Goal: Task Accomplishment & Management: Use online tool/utility

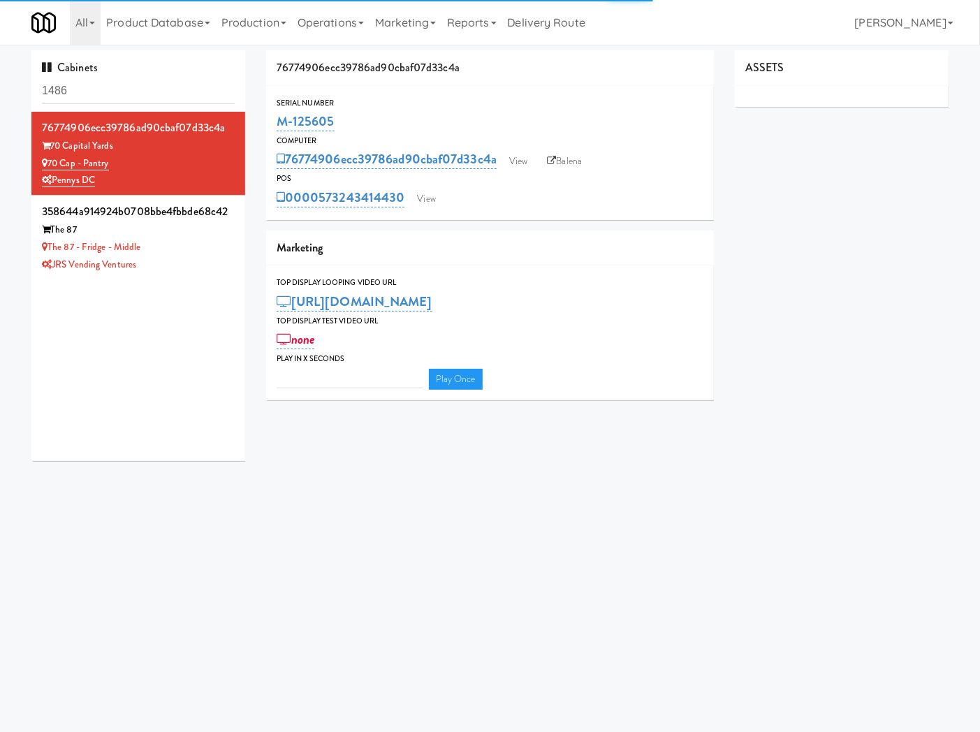
type input "3"
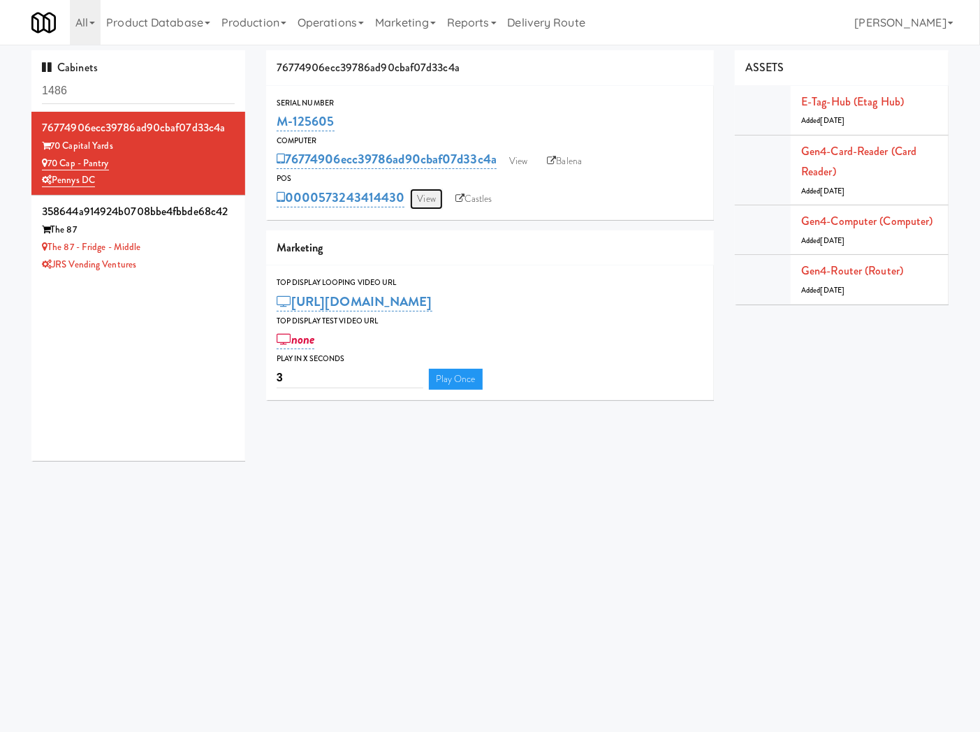
click at [441, 200] on link "View" at bounding box center [426, 199] width 32 height 21
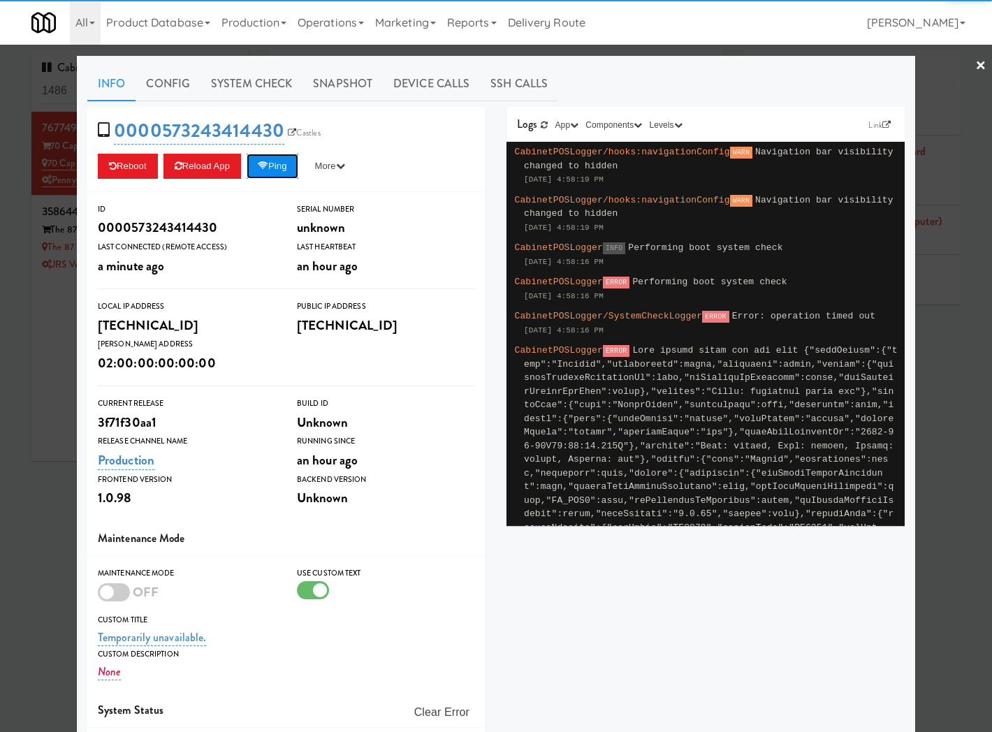
click at [285, 166] on button "Ping" at bounding box center [273, 166] width 52 height 25
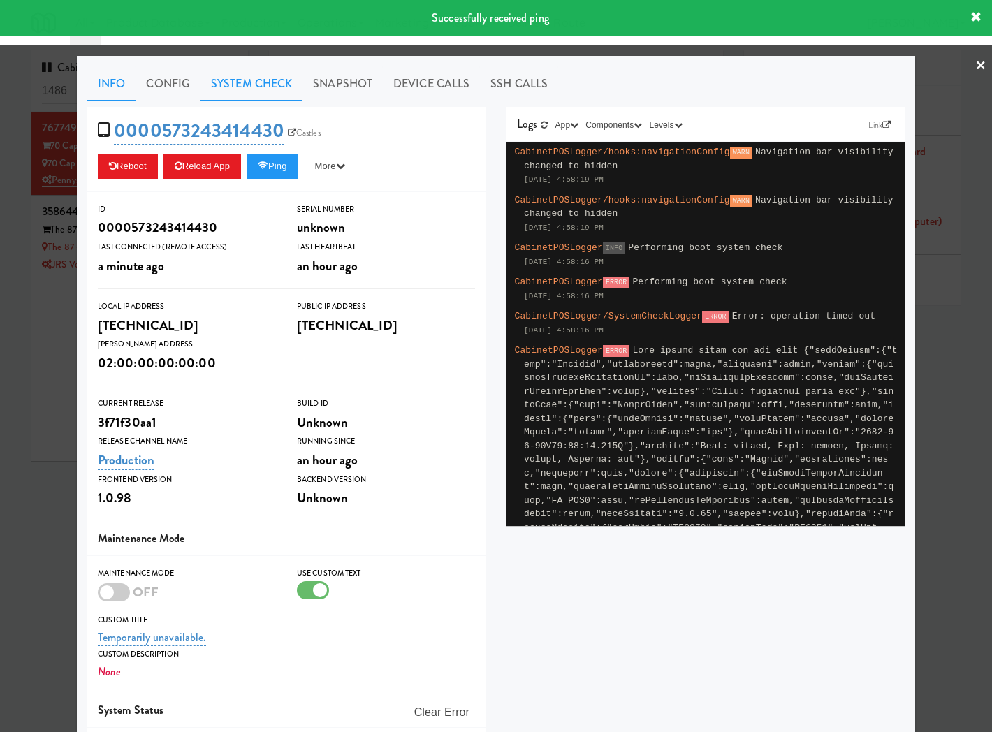
click at [286, 78] on link "System Check" at bounding box center [252, 83] width 102 height 35
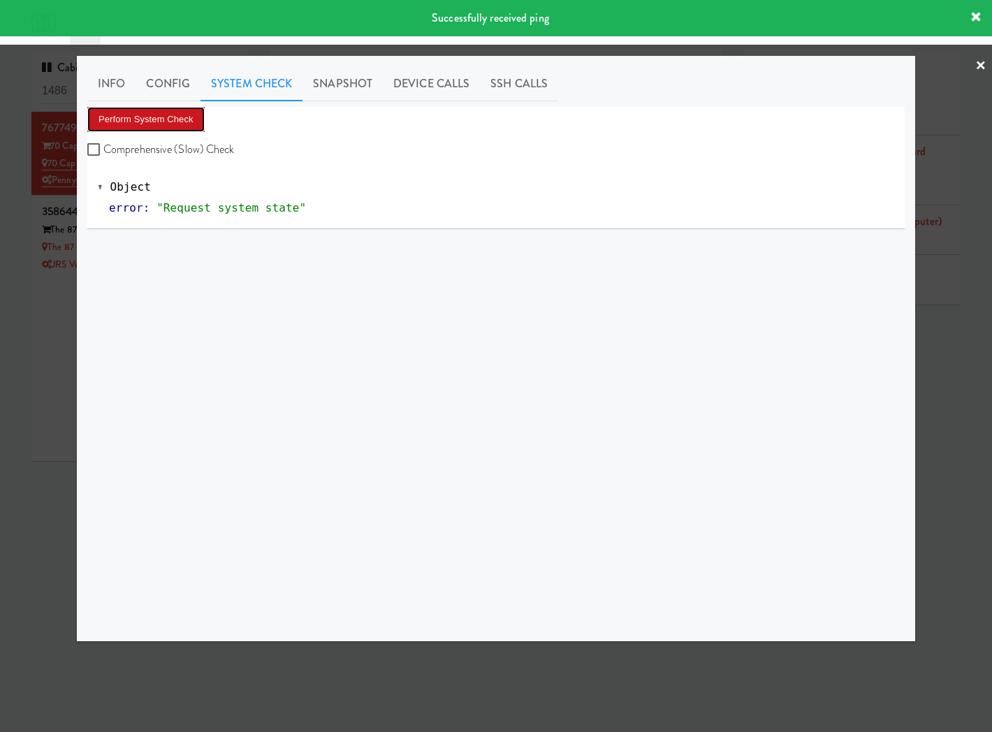
click at [182, 129] on button "Perform System Check" at bounding box center [145, 119] width 117 height 25
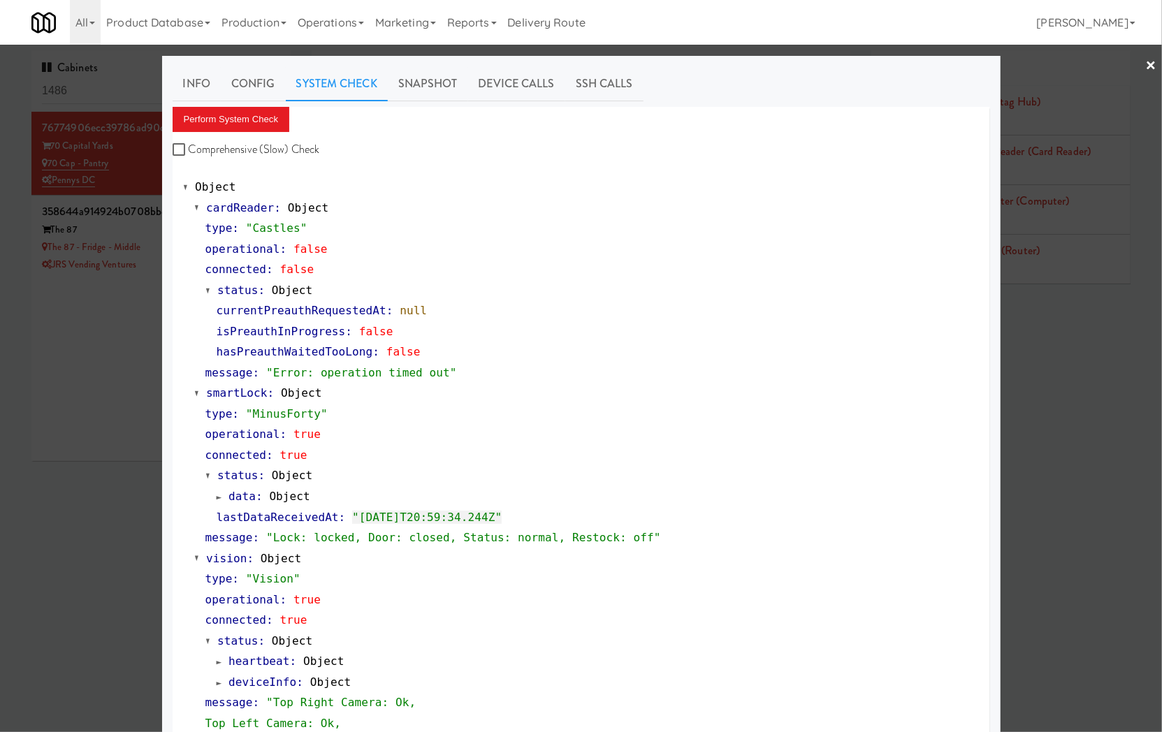
click at [81, 327] on div at bounding box center [581, 366] width 1162 height 732
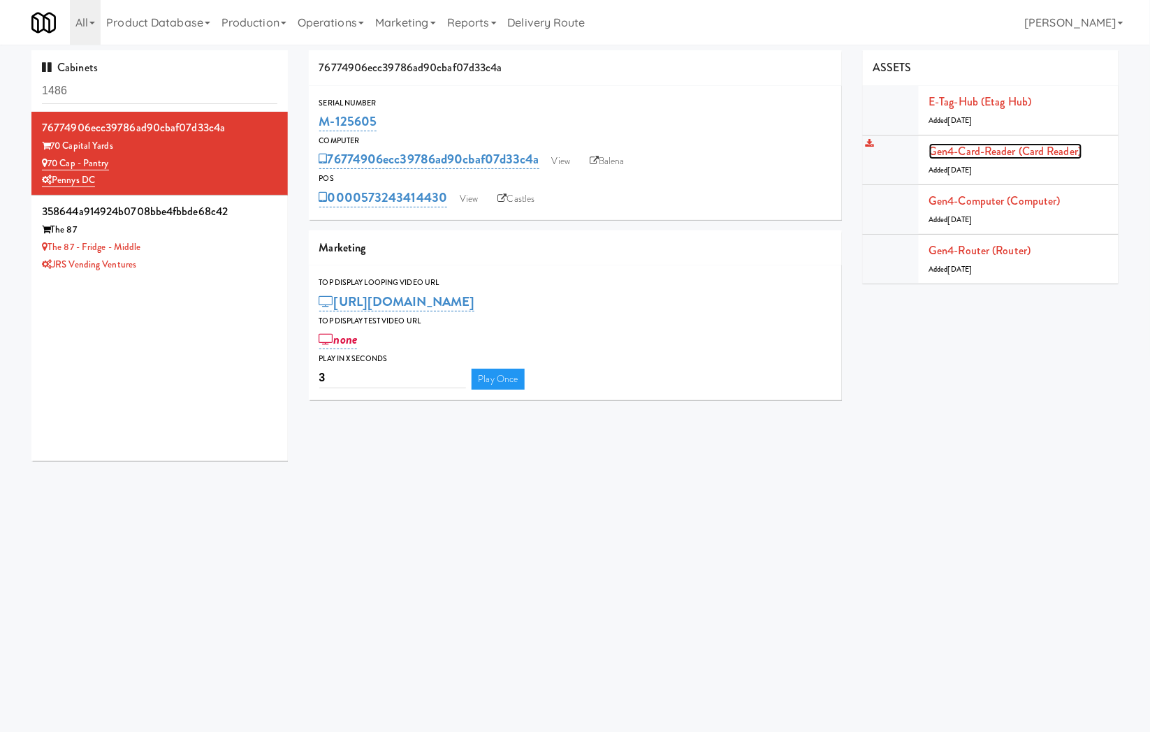
click at [991, 151] on link "Gen4-card-reader (Card Reader)" at bounding box center [1005, 151] width 153 height 16
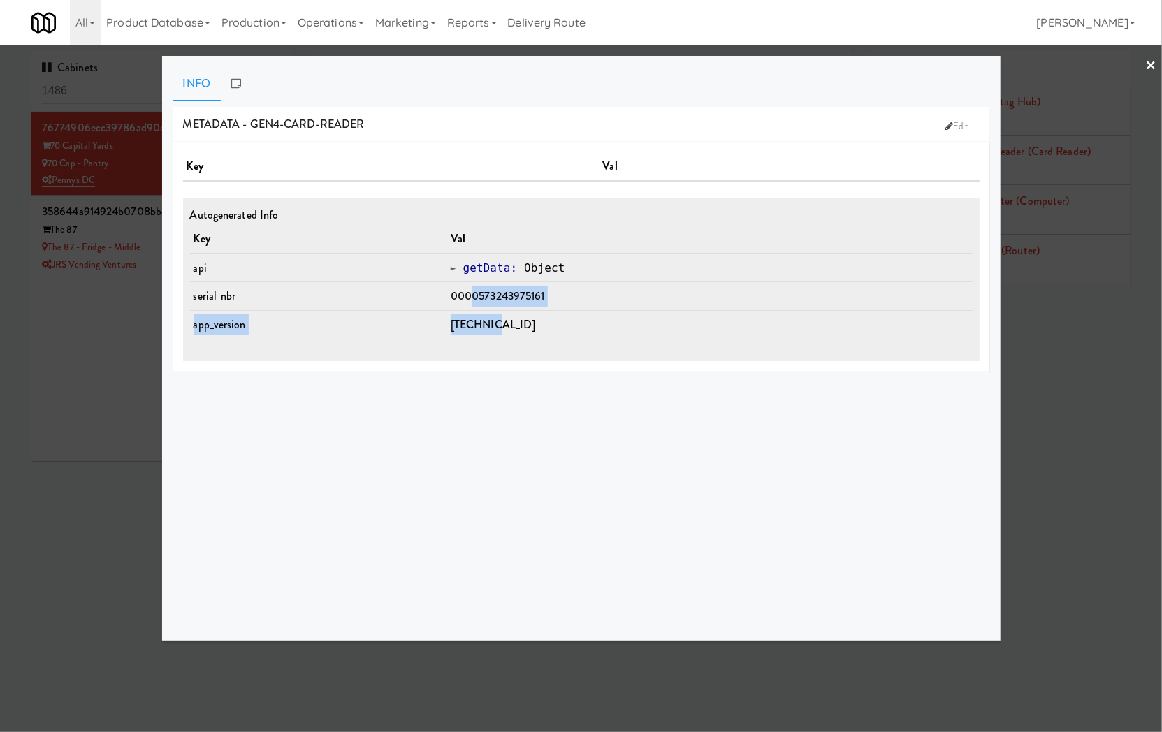
drag, startPoint x: 486, startPoint y: 296, endPoint x: 725, endPoint y: 319, distance: 240.1
click at [725, 319] on tbody "api Object getData : Object serial_nbr 0000573243975161 app_version [TECHNICAL_…" at bounding box center [581, 296] width 783 height 85
drag, startPoint x: 595, startPoint y: 458, endPoint x: 578, endPoint y: 472, distance: 21.9
click at [595, 458] on div "METADATA - gen4-card-reader Edit Key Val Autogenerated Info Key Val api Object …" at bounding box center [581, 369] width 817 height 524
click at [81, 562] on div at bounding box center [581, 366] width 1162 height 732
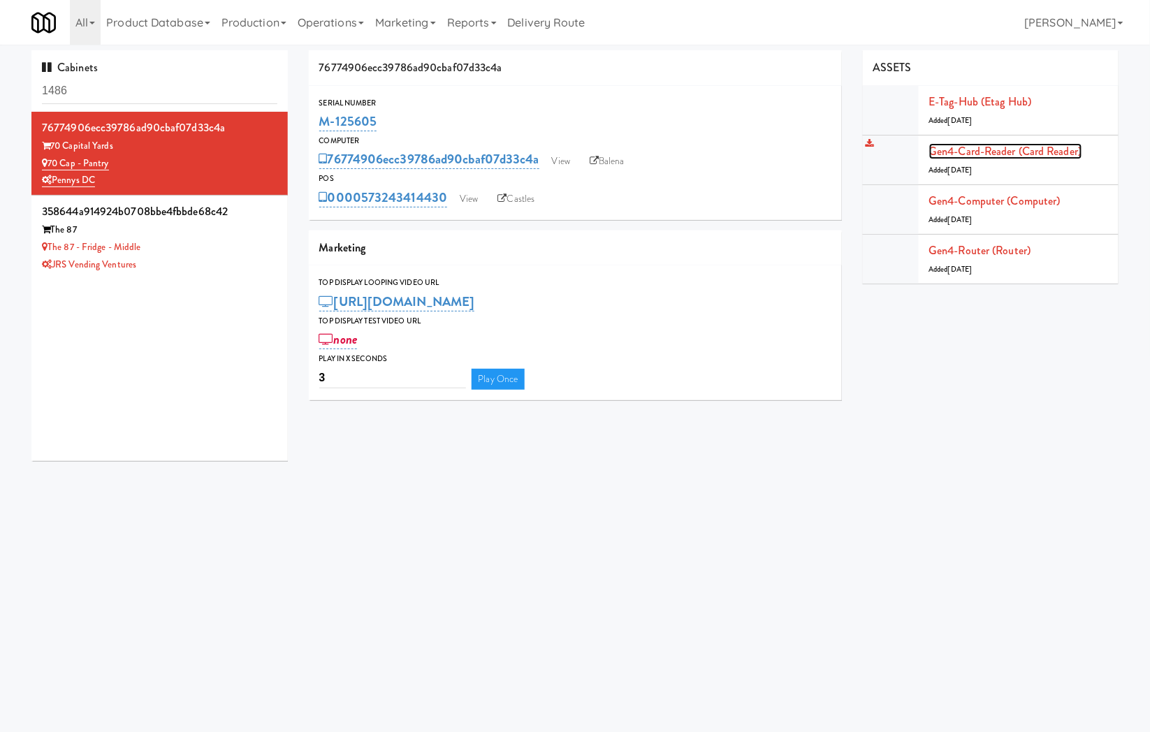
click at [991, 155] on link "Gen4-card-reader (Card Reader)" at bounding box center [1005, 151] width 153 height 16
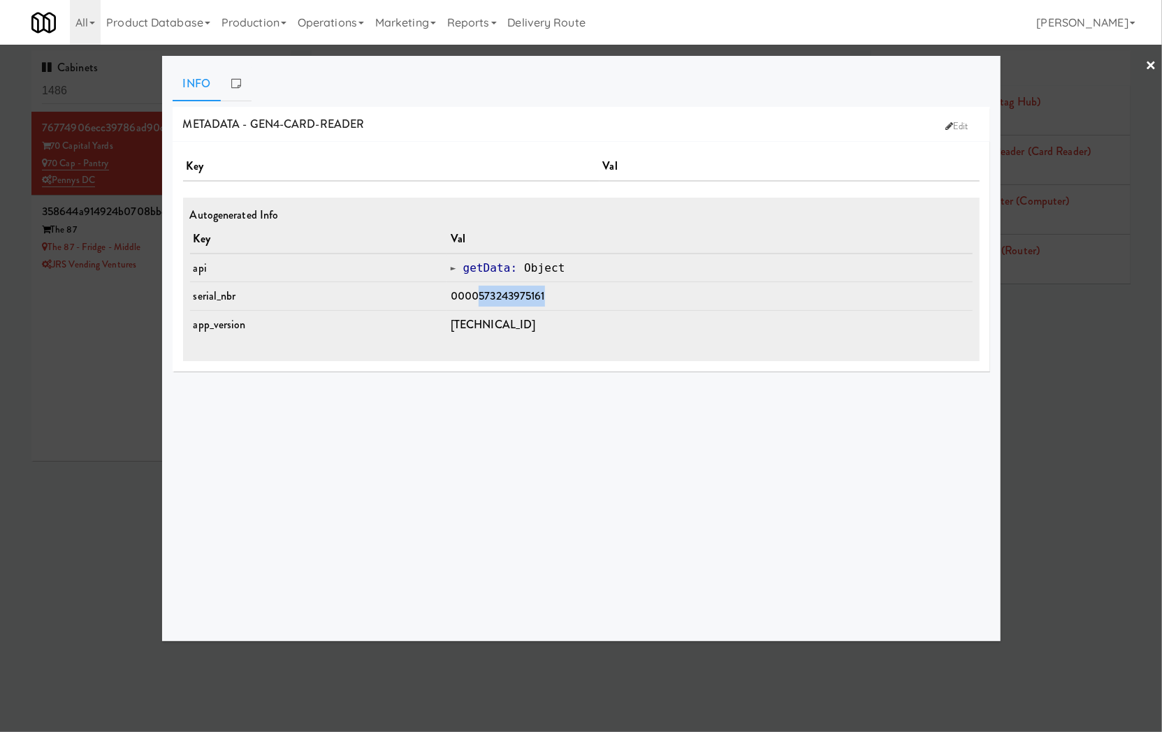
drag, startPoint x: 491, startPoint y: 299, endPoint x: 603, endPoint y: 306, distance: 112.0
click at [603, 306] on td "0000573243975161" at bounding box center [709, 296] width 525 height 29
copy span "573243975161"
click at [124, 340] on div at bounding box center [581, 366] width 1162 height 732
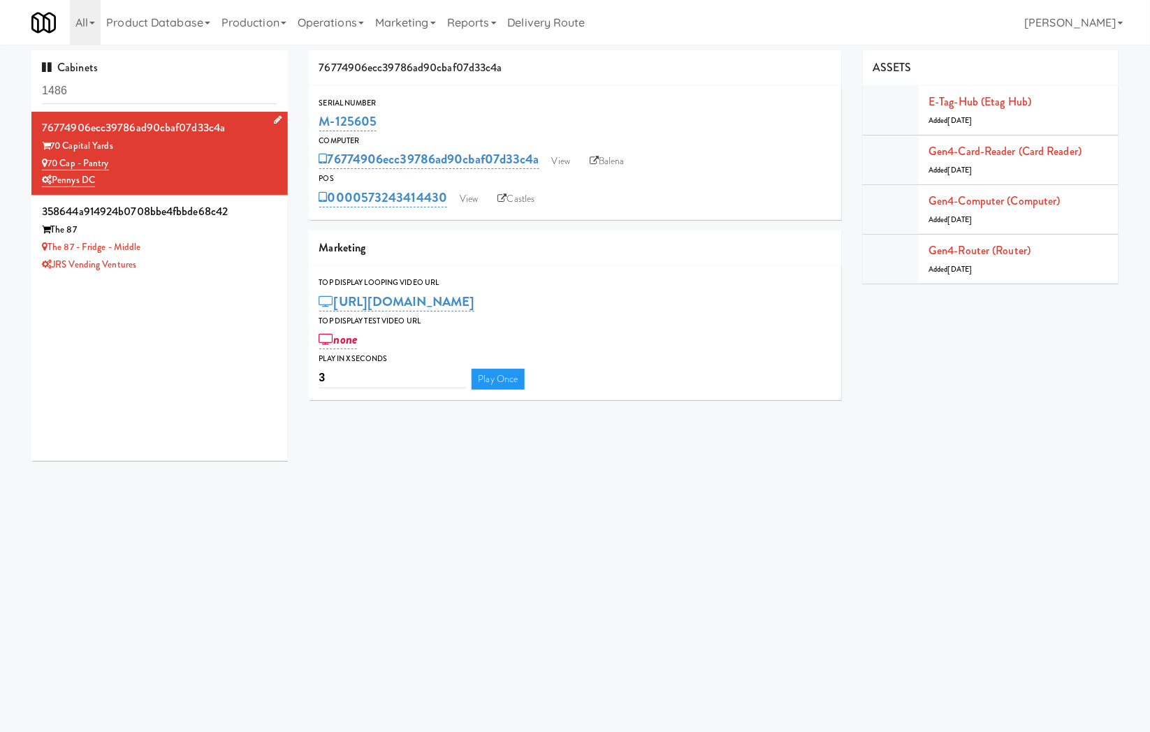
click at [157, 173] on div "Pennys DC" at bounding box center [159, 180] width 235 height 17
click at [966, 151] on link "Gen4-card-reader (Card Reader)" at bounding box center [1005, 151] width 153 height 16
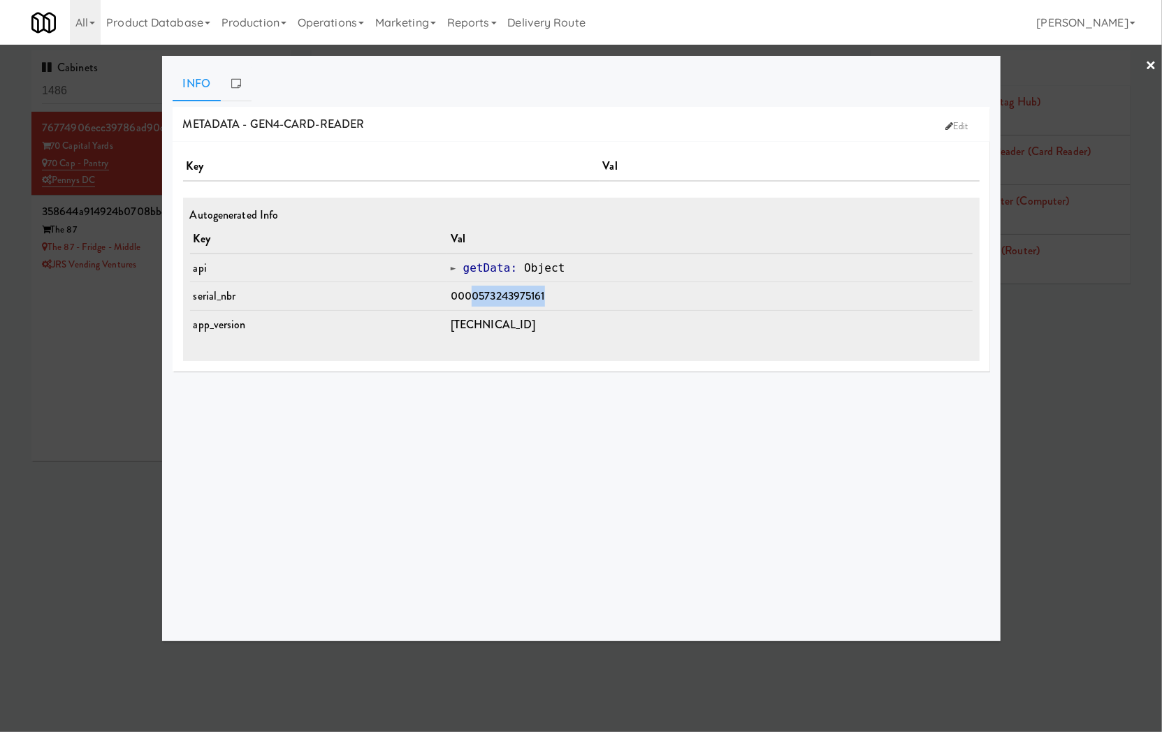
drag, startPoint x: 486, startPoint y: 301, endPoint x: 468, endPoint y: 333, distance: 36.9
click at [632, 296] on td "0000573243975161" at bounding box center [709, 296] width 525 height 29
click at [99, 432] on div at bounding box center [581, 366] width 1162 height 732
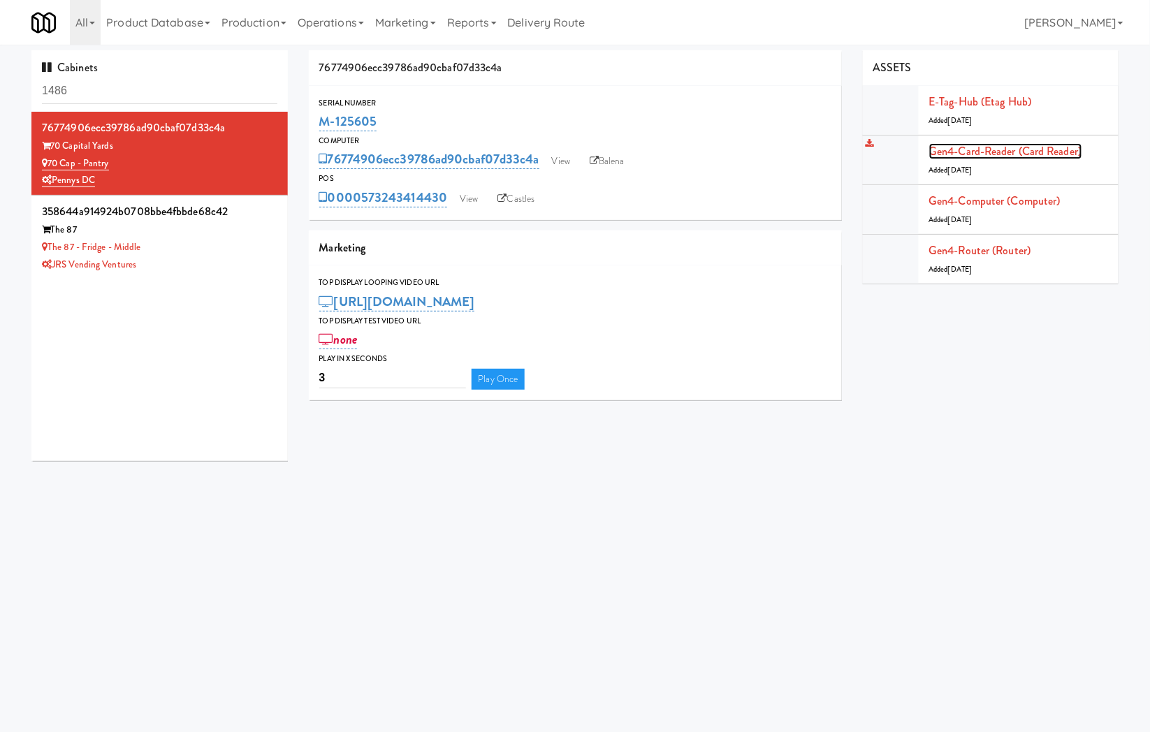
click at [969, 149] on link "Gen4-card-reader (Card Reader)" at bounding box center [1005, 151] width 153 height 16
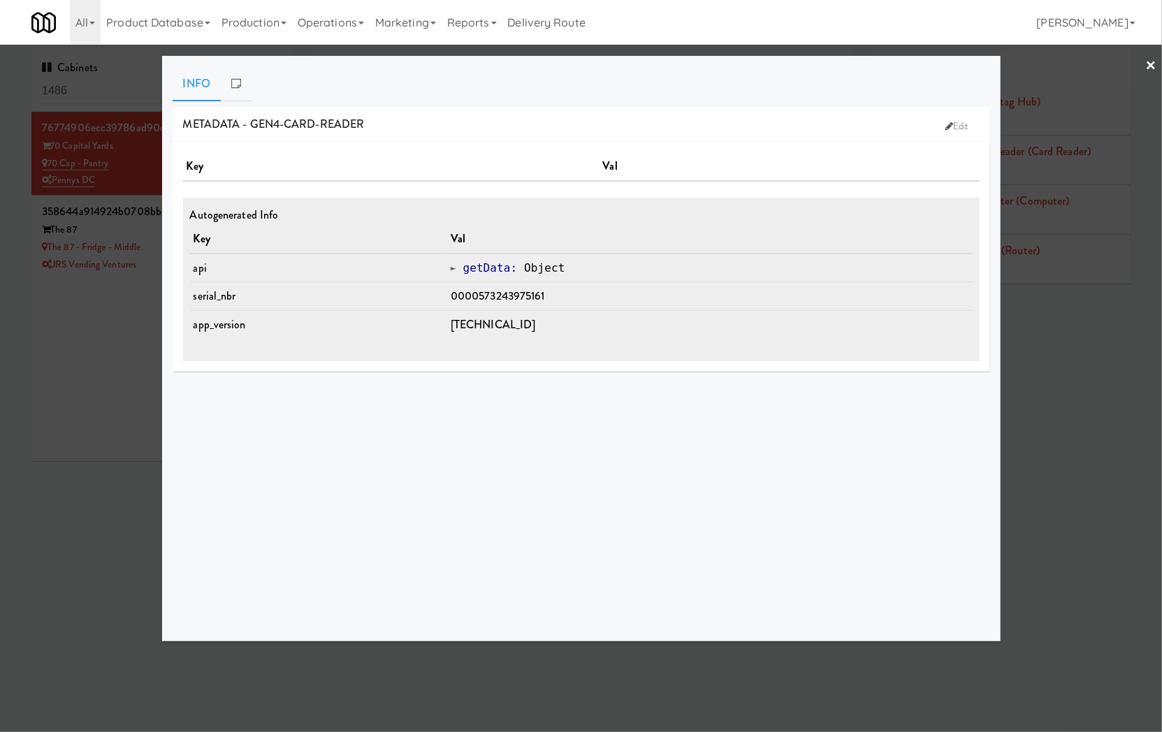
click at [32, 412] on div at bounding box center [581, 366] width 1162 height 732
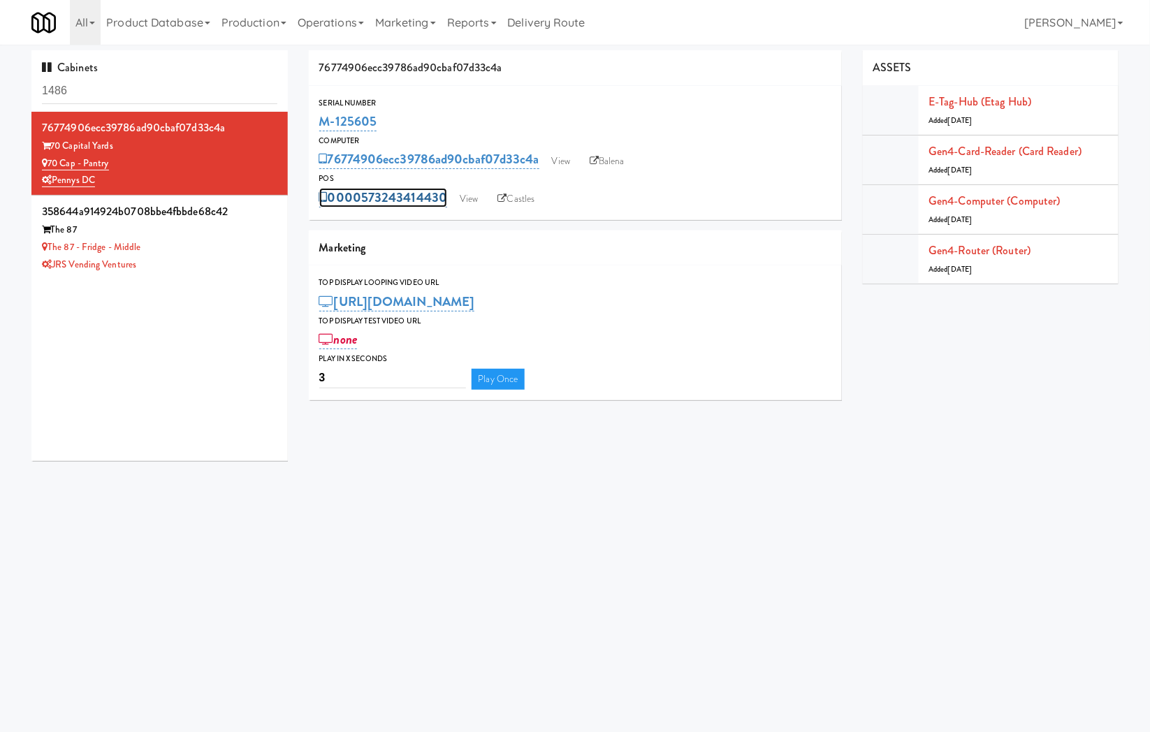
click at [410, 201] on link "0000573243414430" at bounding box center [383, 198] width 129 height 20
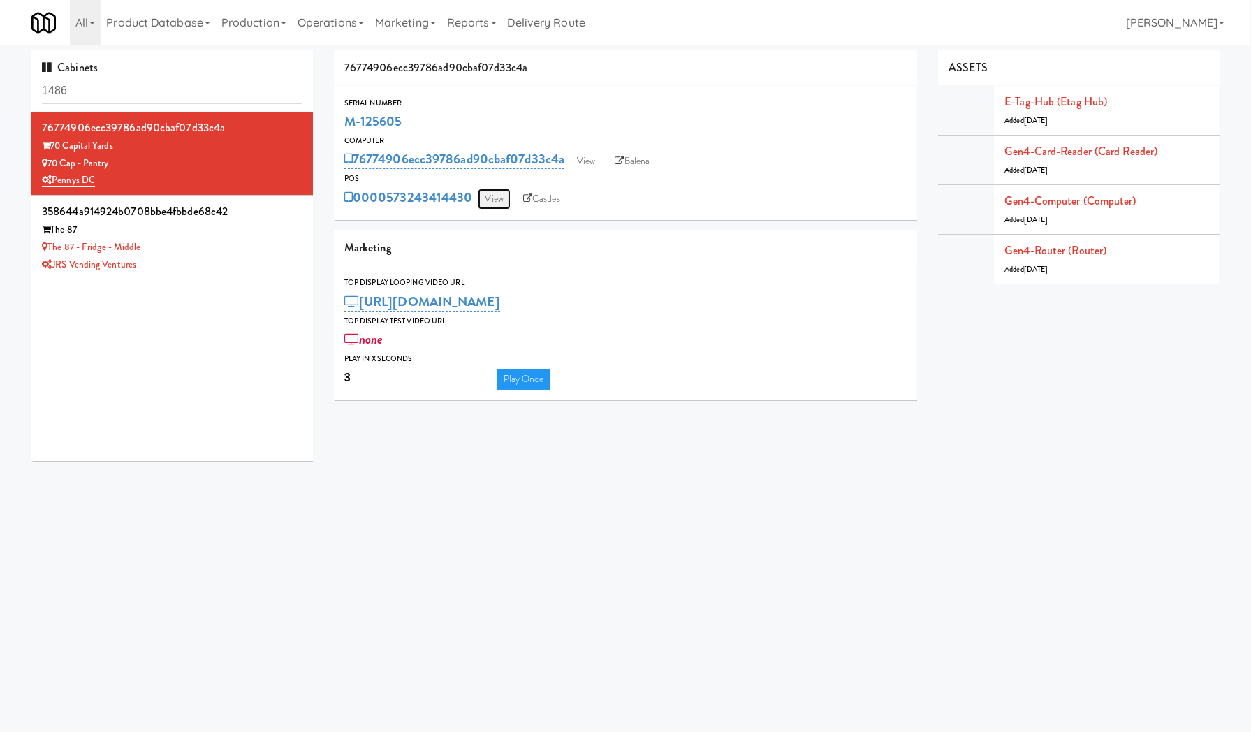
click at [493, 196] on link "View" at bounding box center [494, 199] width 32 height 21
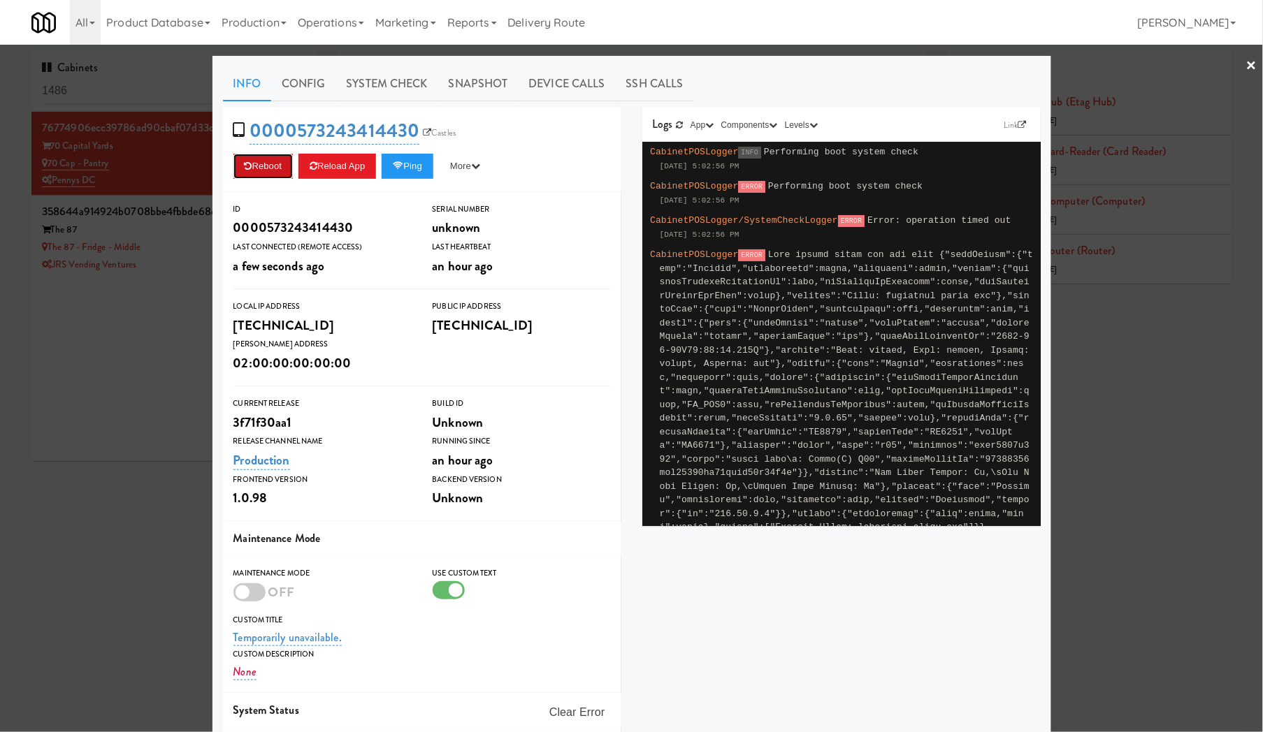
click at [273, 166] on button "Reboot" at bounding box center [263, 166] width 60 height 25
click at [427, 177] on button "Ping" at bounding box center [407, 166] width 52 height 25
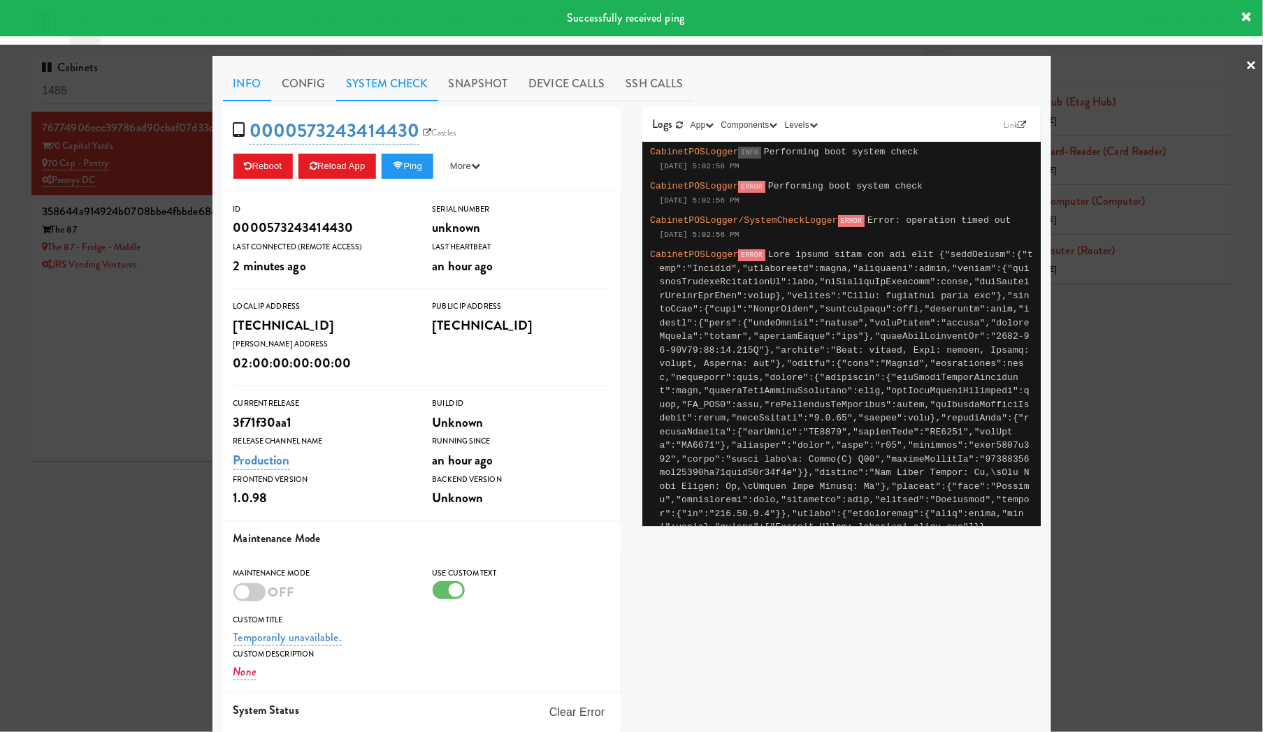
drag, startPoint x: 393, startPoint y: 87, endPoint x: 386, endPoint y: 93, distance: 9.5
click at [393, 89] on link "System Check" at bounding box center [387, 83] width 102 height 35
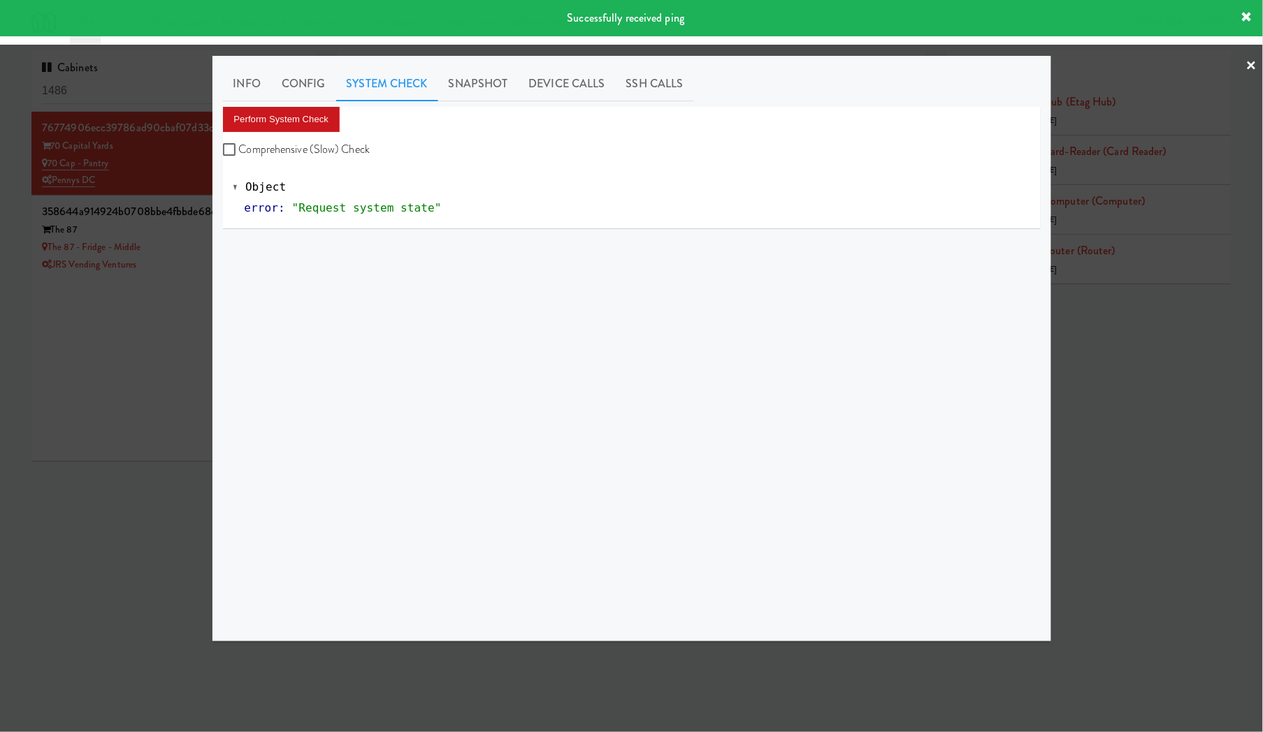
click at [246, 136] on div "Perform System Check Comprehensive (Slow) Check" at bounding box center [631, 133] width 817 height 53
click at [246, 130] on button "Perform System Check" at bounding box center [281, 119] width 117 height 25
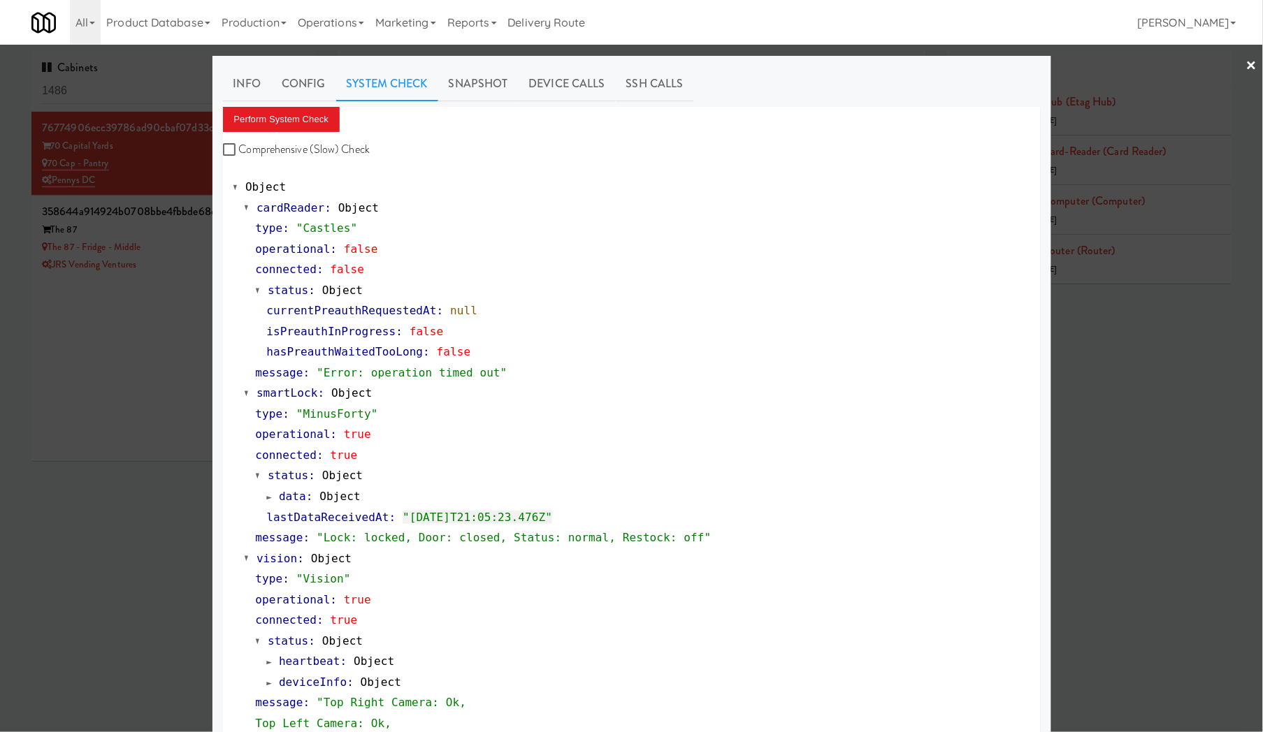
click at [144, 489] on div at bounding box center [631, 366] width 1263 height 732
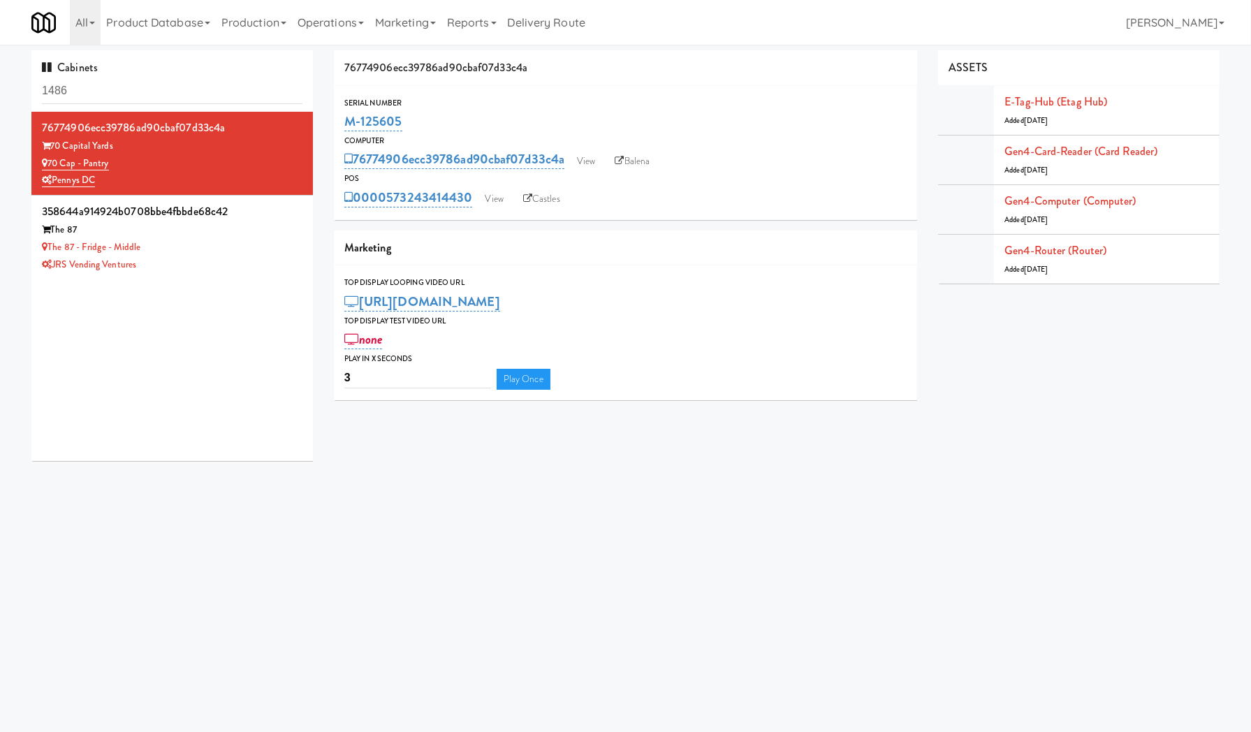
click at [486, 586] on body "Okay Okay Select date: previous 2025-Aug next Su Mo Tu We Th Fr Sa 27 28 29 30 …" at bounding box center [625, 411] width 1251 height 732
click at [491, 199] on link "View" at bounding box center [494, 199] width 32 height 21
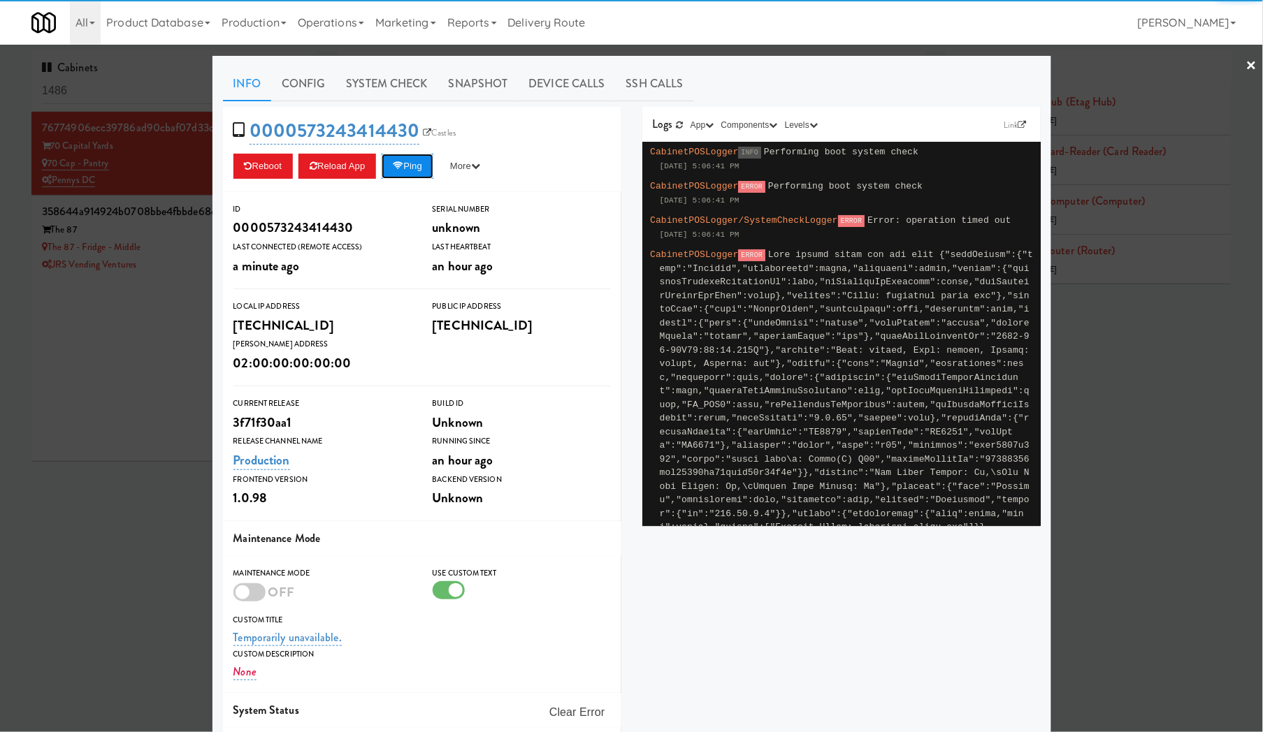
click at [406, 169] on button "Ping" at bounding box center [407, 166] width 52 height 25
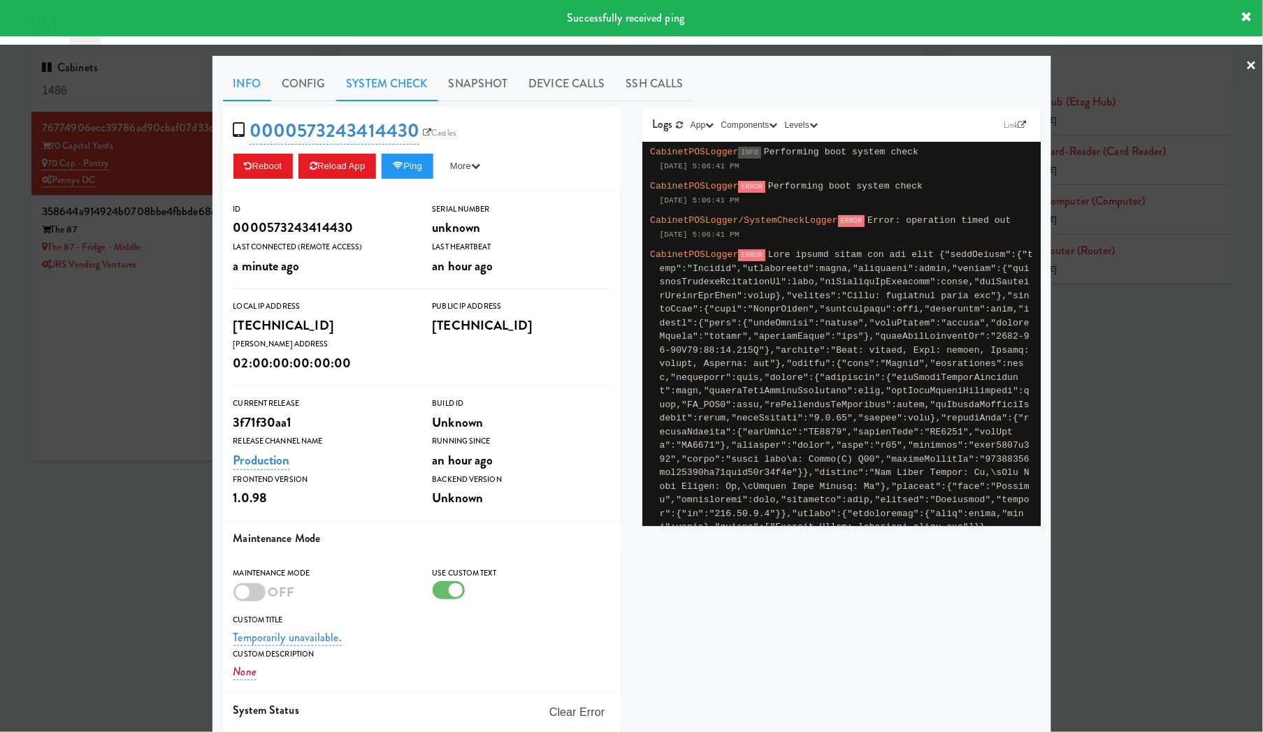
click at [340, 89] on link "System Check" at bounding box center [387, 83] width 102 height 35
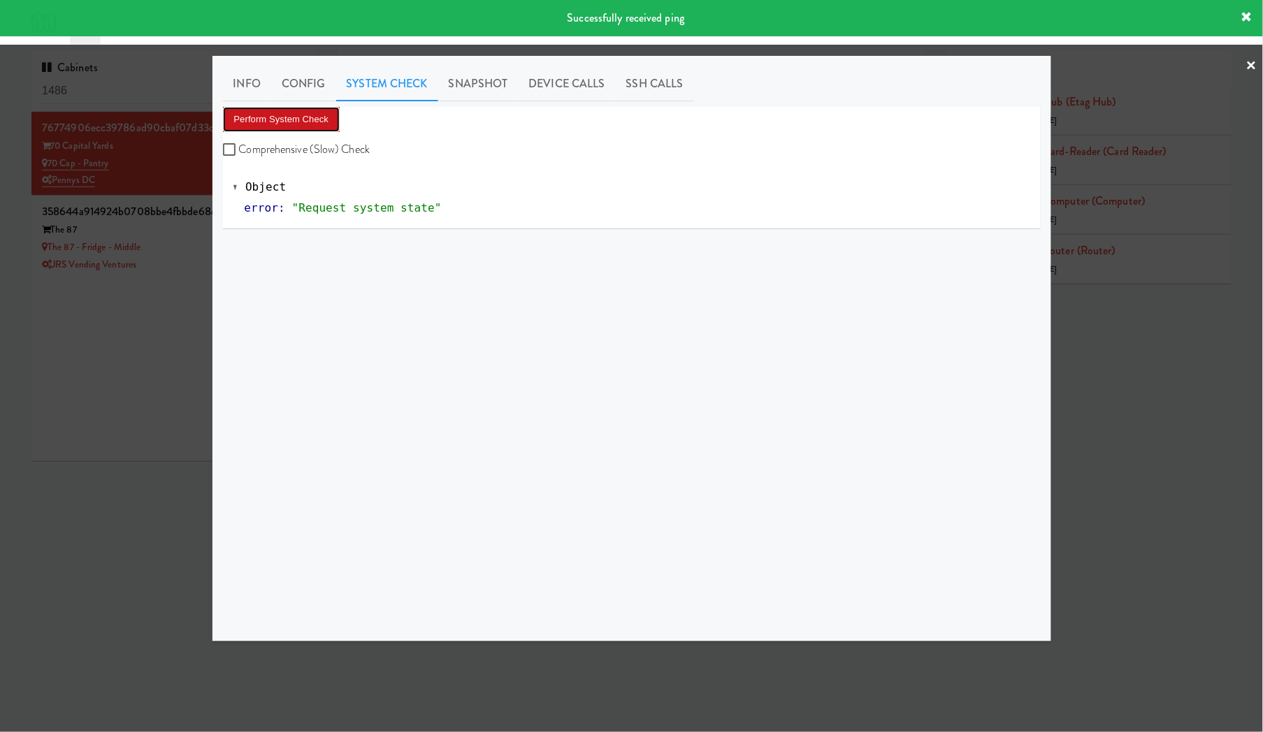
click at [310, 119] on button "Perform System Check" at bounding box center [281, 119] width 117 height 25
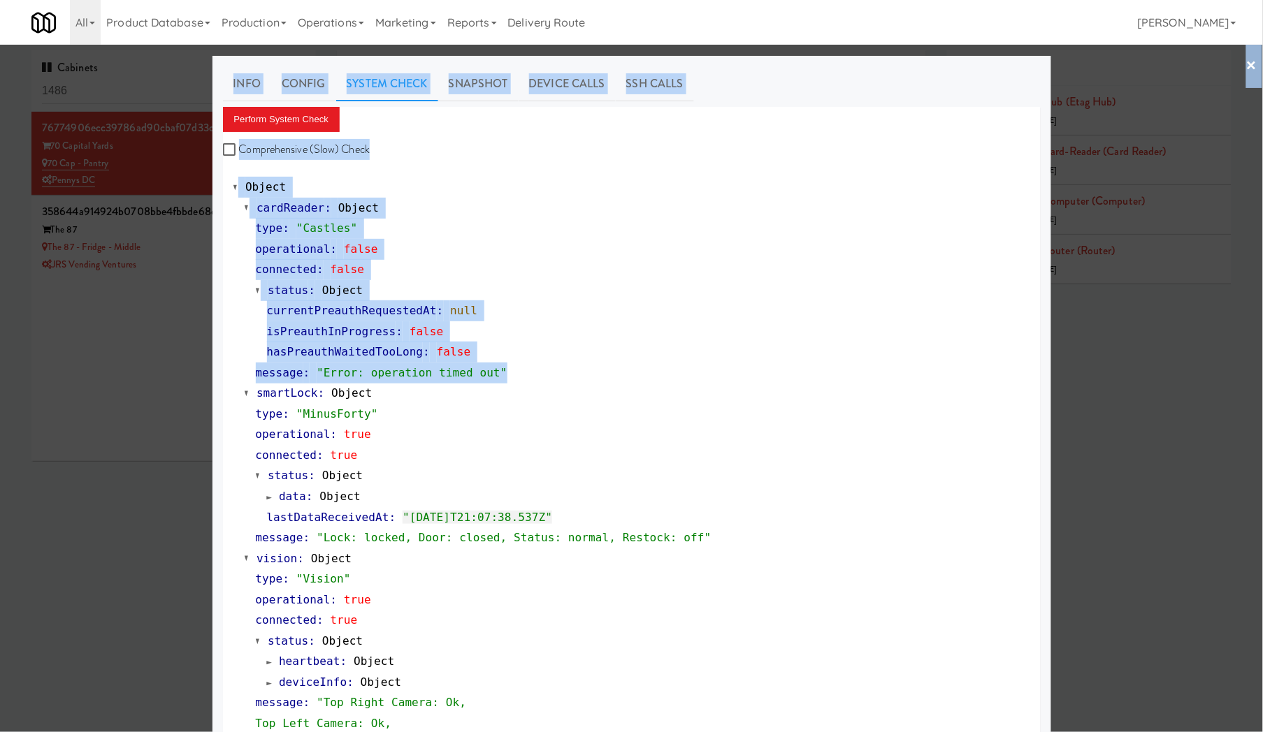
drag, startPoint x: 512, startPoint y: 381, endPoint x: 124, endPoint y: 552, distance: 423.9
click at [124, 552] on div "× Info Config System Check Snapshot Device Calls SSH Calls Perform System Check…" at bounding box center [631, 366] width 1263 height 732
click at [126, 553] on div at bounding box center [631, 366] width 1263 height 732
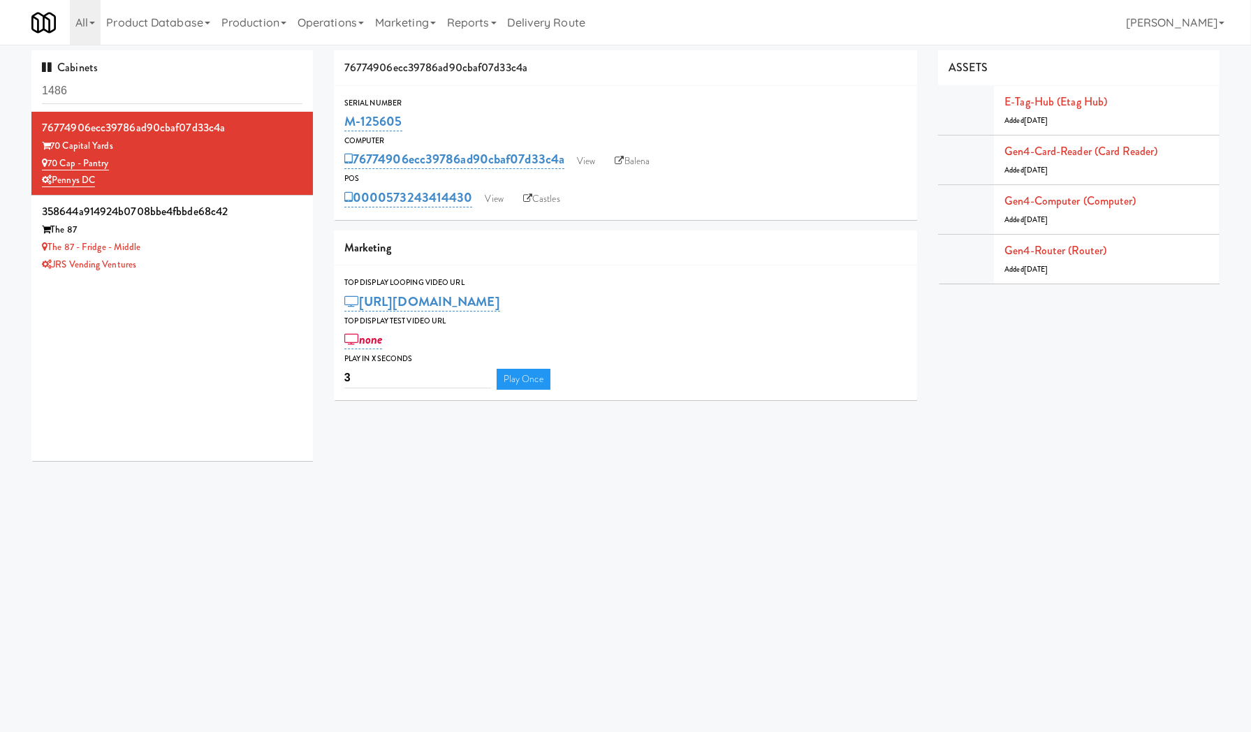
click at [750, 219] on div "Serial Number M-125605 Computer 76774906ecc39786ad90cbaf07d33c4a View Balena PO…" at bounding box center [626, 153] width 584 height 134
click at [587, 156] on link "View" at bounding box center [586, 161] width 32 height 21
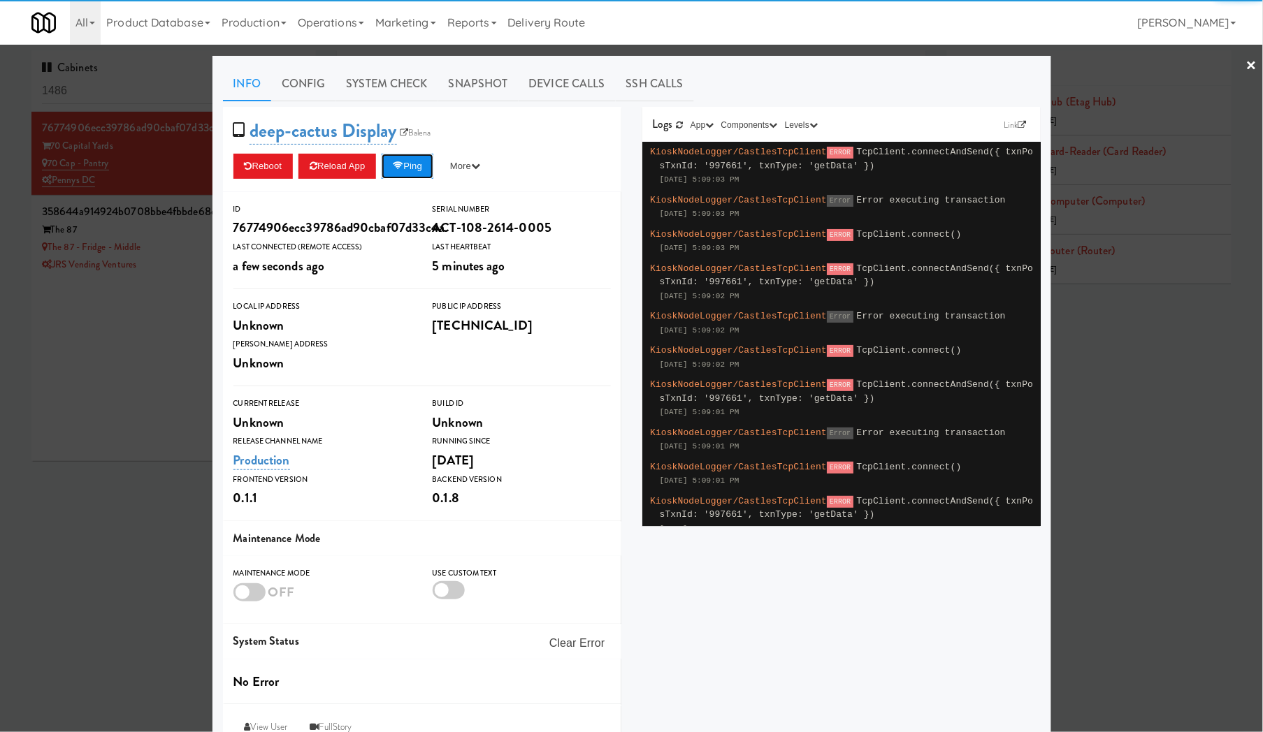
click at [407, 172] on button "Ping" at bounding box center [407, 166] width 52 height 25
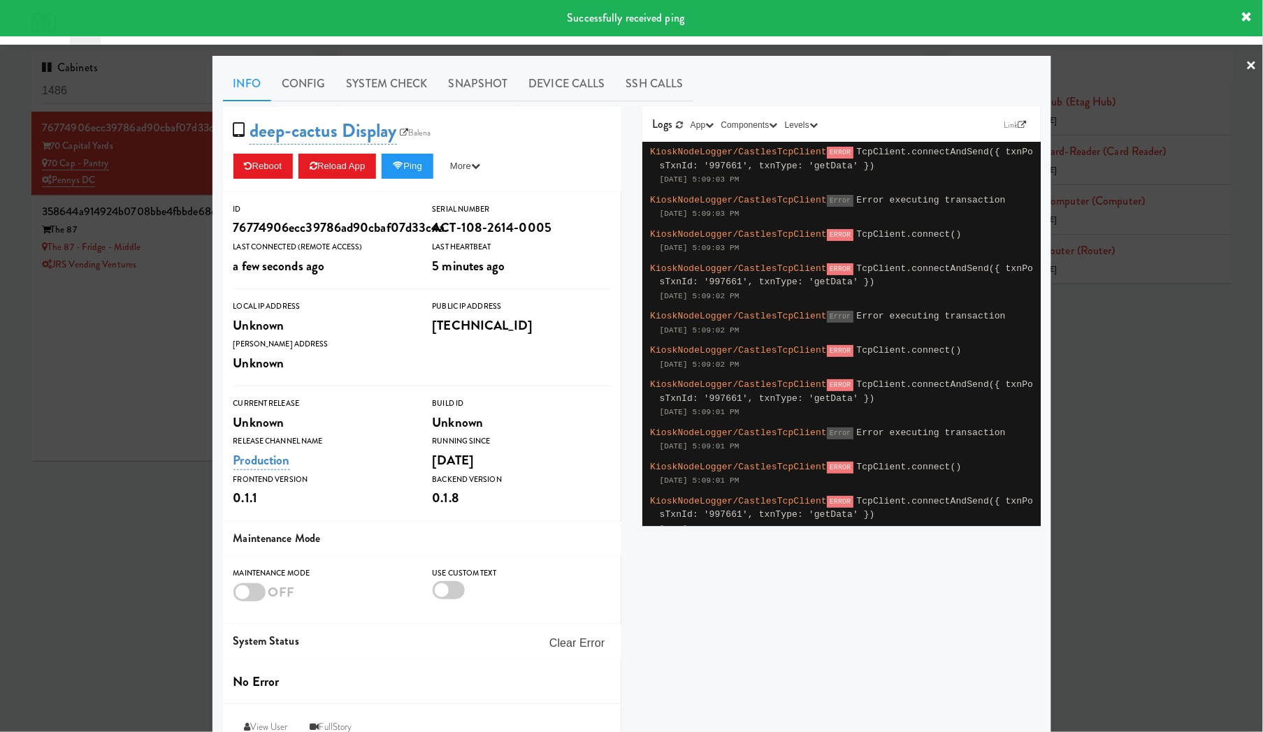
click at [130, 519] on div at bounding box center [631, 366] width 1263 height 732
